Goal: Transaction & Acquisition: Complete application form

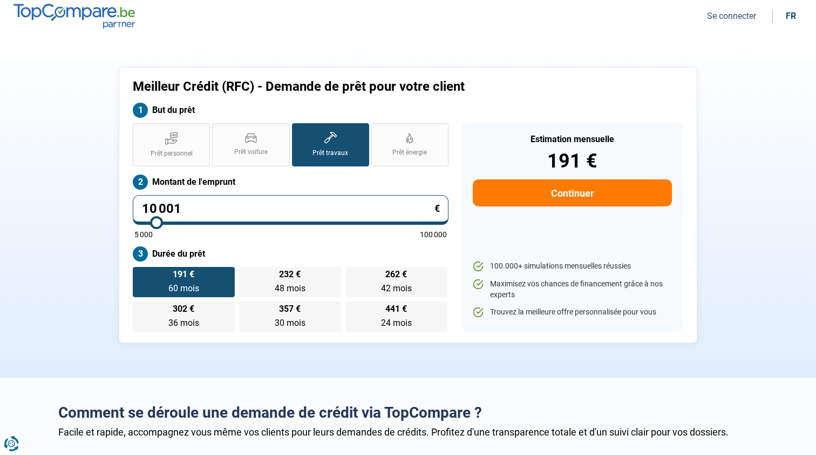
click at [720, 17] on button "Se connecter" at bounding box center [732, 15] width 56 height 11
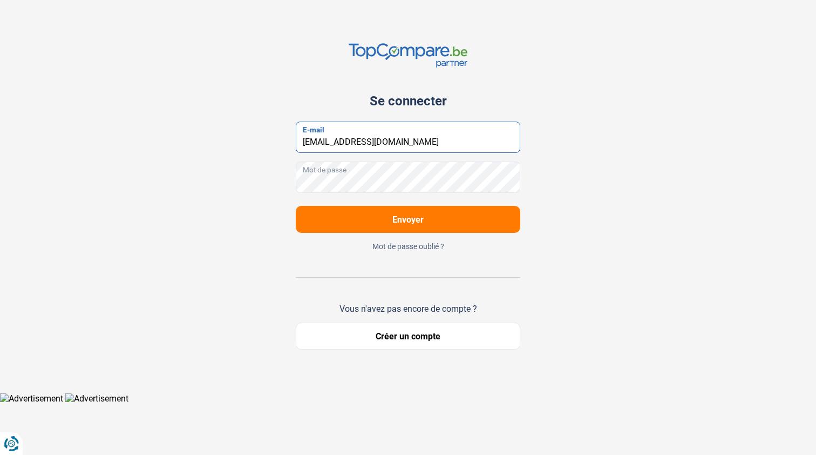
type input "randazzosami@gmail.com"
click at [418, 220] on span "Envoyer" at bounding box center [407, 219] width 31 height 10
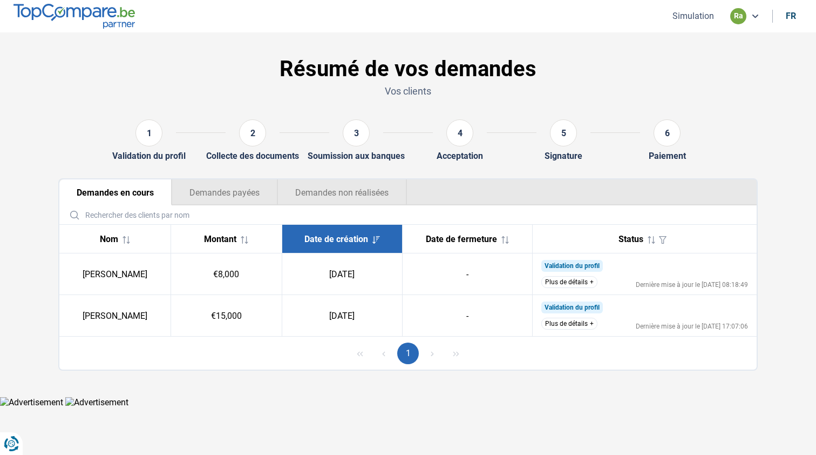
click at [217, 184] on button "Demandes payées" at bounding box center [225, 192] width 106 height 26
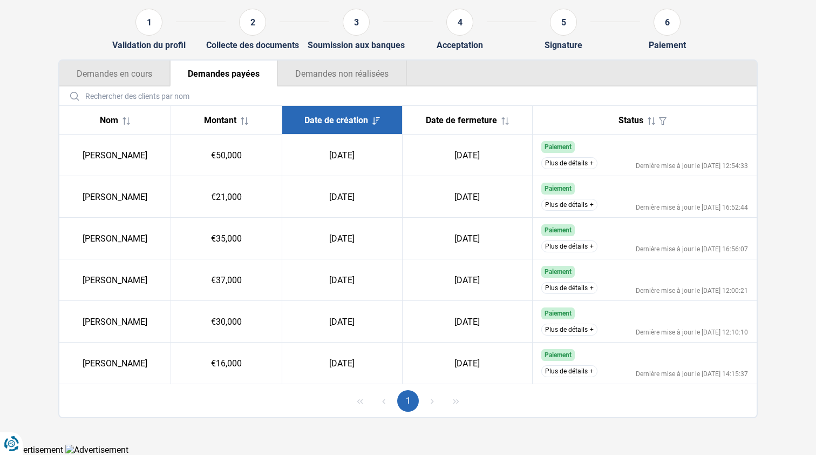
scroll to position [118, 0]
click at [314, 85] on button "Demandes non réalisées" at bounding box center [342, 74] width 130 height 26
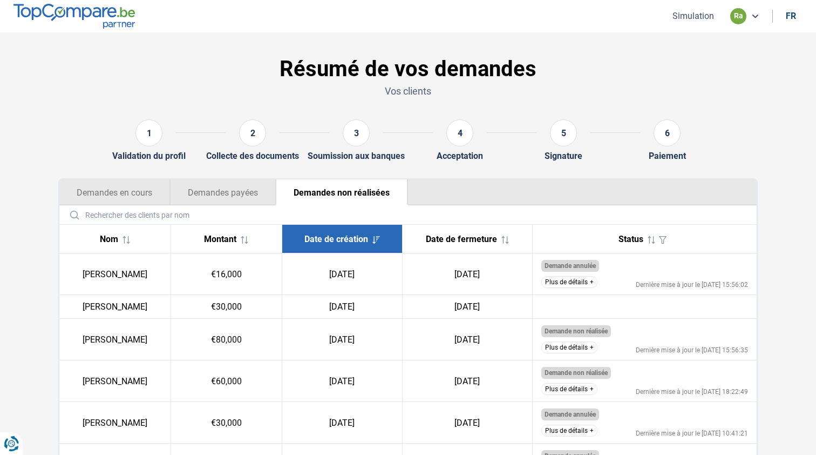
scroll to position [0, 0]
click at [226, 180] on button "Demandes payées" at bounding box center [223, 192] width 106 height 26
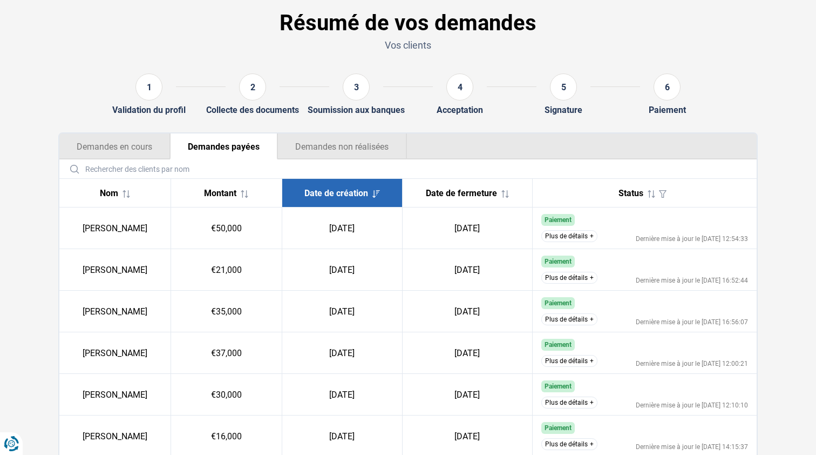
scroll to position [44, 0]
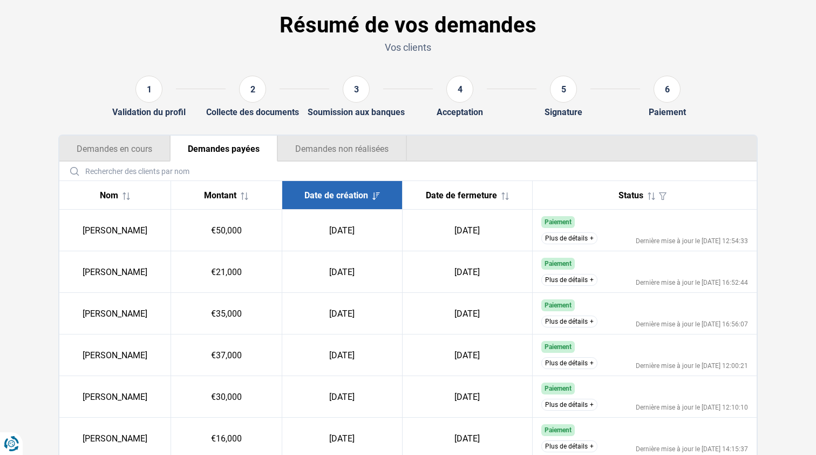
click at [144, 143] on button "Demandes en cours" at bounding box center [114, 149] width 111 height 26
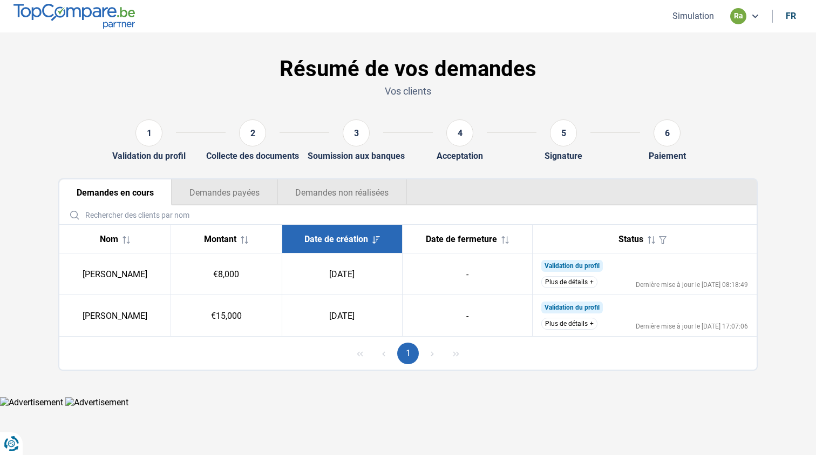
click at [736, 15] on div "ra" at bounding box center [738, 16] width 16 height 16
click at [721, 182] on ul "Demandes en cours Demandes payées Demandes non réalisées" at bounding box center [407, 192] width 697 height 26
click at [123, 12] on img at bounding box center [73, 16] width 121 height 24
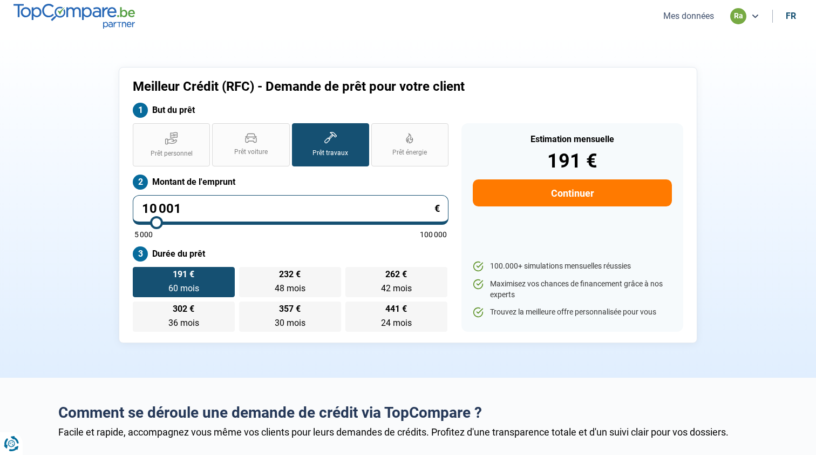
drag, startPoint x: 192, startPoint y: 206, endPoint x: 101, endPoint y: 206, distance: 90.7
click at [101, 206] on div "Meilleur Crédit (RFC) - Demande de prêt pour votre client But du prêt Prêt pers…" at bounding box center [408, 205] width 713 height 276
click at [178, 151] on span "Prêt personnel" at bounding box center [172, 153] width 42 height 9
click at [140, 130] on input "Prêt personnel" at bounding box center [136, 126] width 7 height 7
radio input "true"
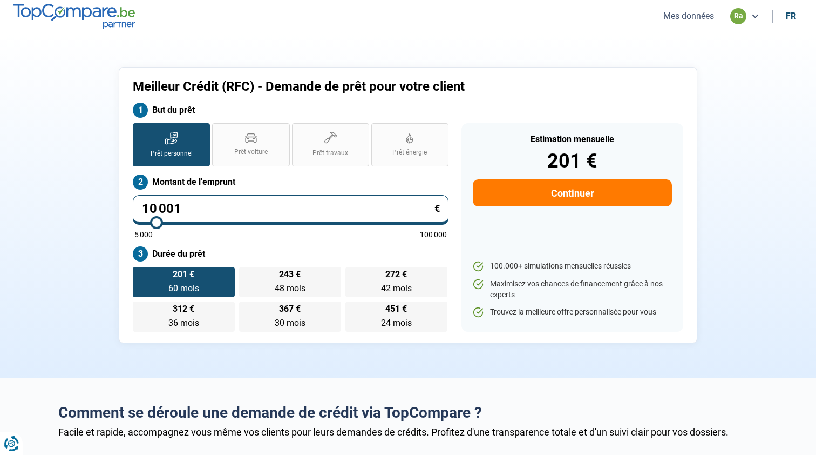
drag, startPoint x: 200, startPoint y: 208, endPoint x: 124, endPoint y: 209, distance: 76.7
click at [124, 209] on div "Meilleur Crédit (RFC) - Demande de prêt pour votre client But du prêt Prêt pers…" at bounding box center [408, 205] width 579 height 276
type input "3"
type input "5000"
type input "30"
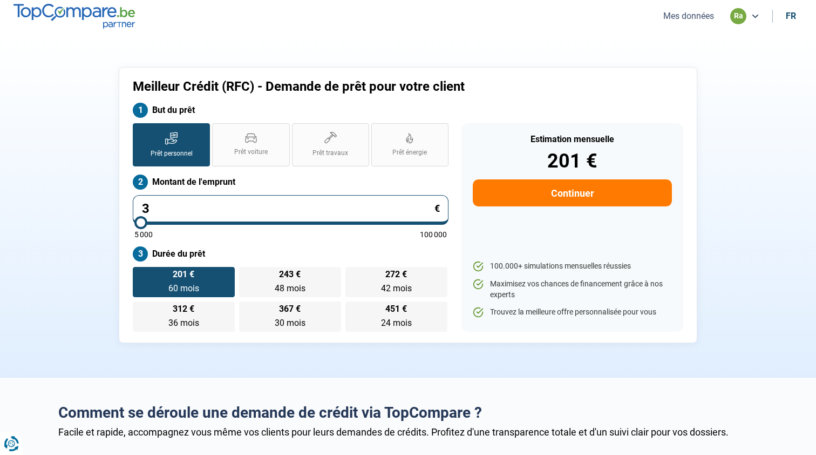
type input "5000"
type input "300"
type input "5000"
type input "3 000"
type input "5000"
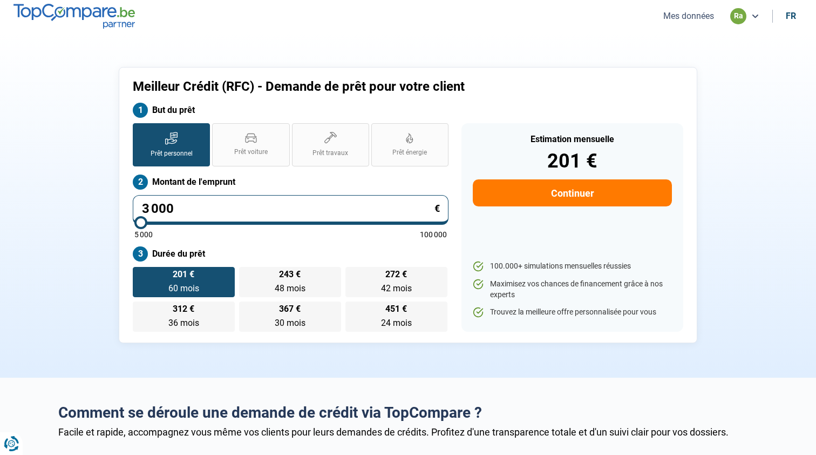
type input "30 000"
type input "30000"
radio input "false"
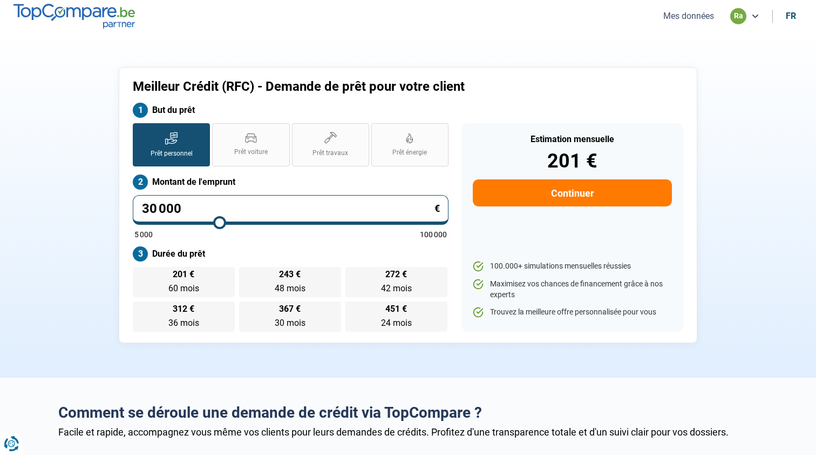
click at [314, 256] on label "Durée du prêt" at bounding box center [291, 253] width 316 height 15
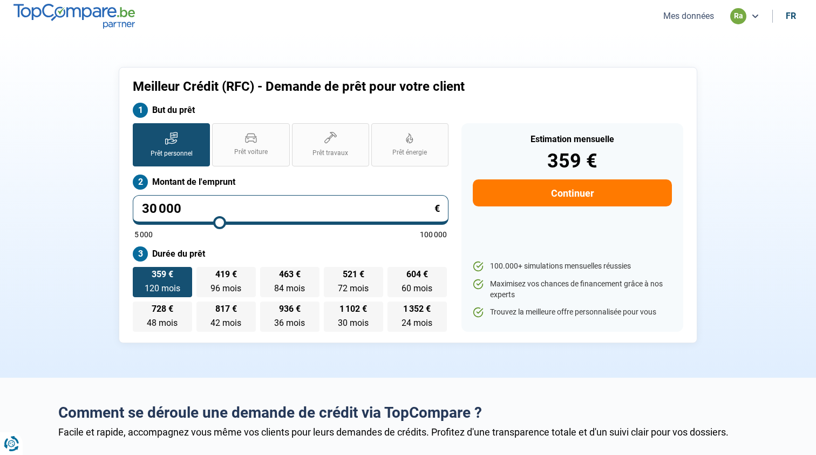
click at [509, 195] on button "Continuer" at bounding box center [572, 192] width 199 height 27
select select "32"
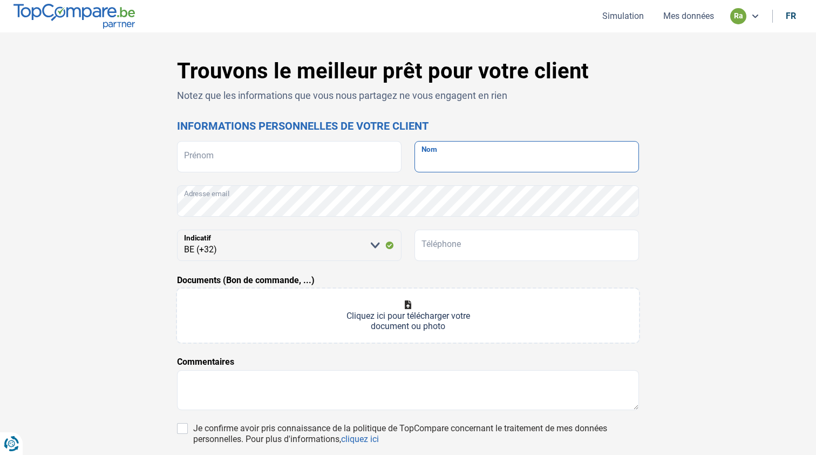
paste input "Zarouite"
type input "Zarouite"
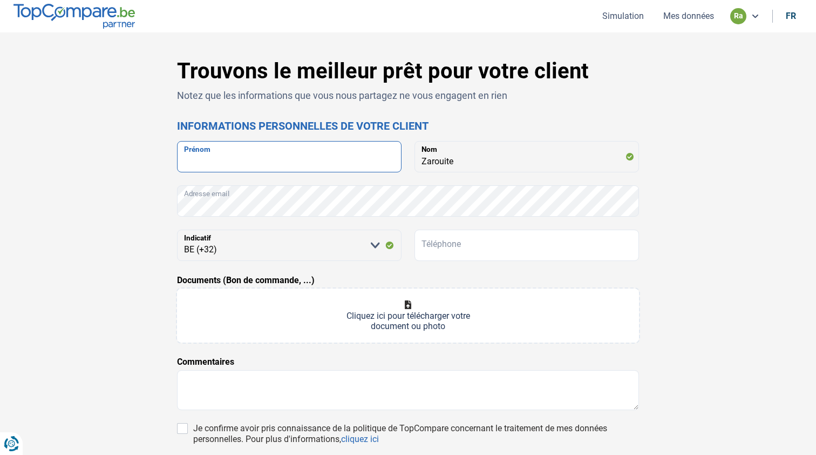
click at [267, 152] on input "Prénom" at bounding box center [289, 156] width 225 height 31
paste input "Mohamed"
type input "Mohamed"
